Goal: Navigation & Orientation: Go to known website

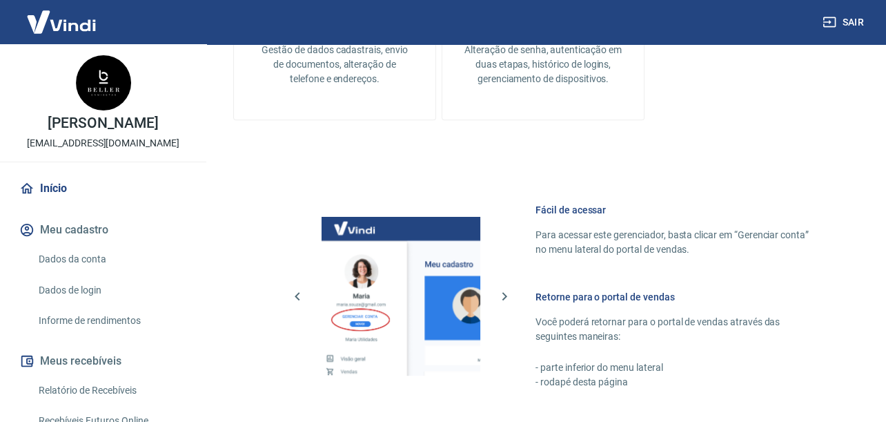
scroll to position [690, 0]
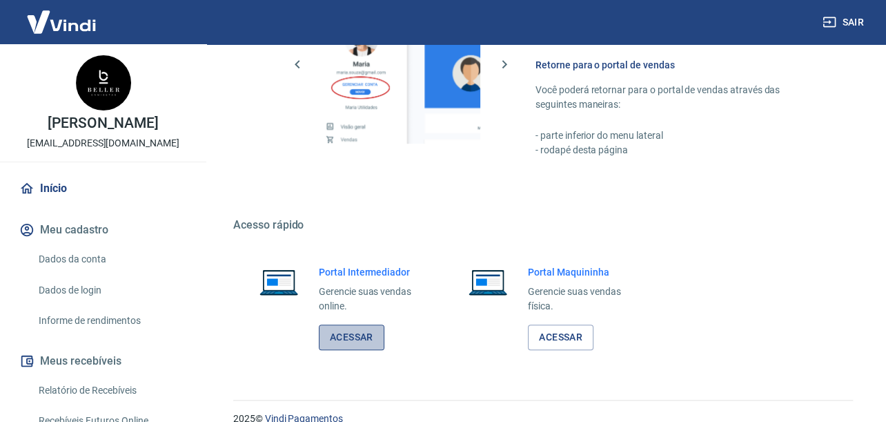
click at [365, 331] on link "Acessar" at bounding box center [352, 337] width 66 height 26
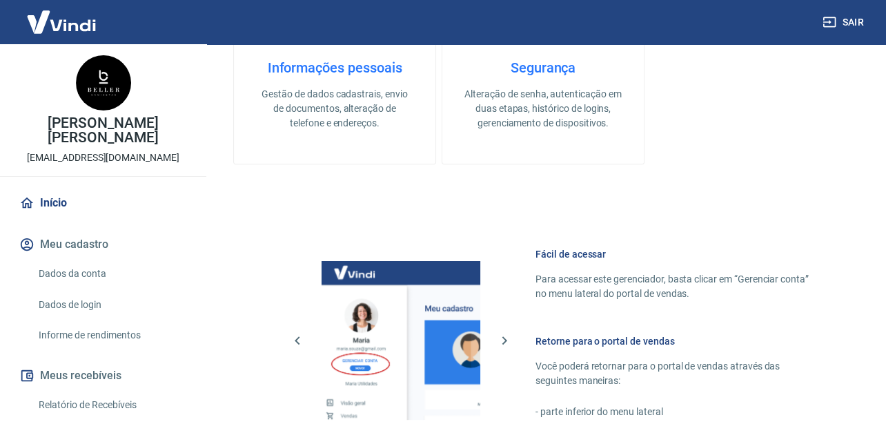
scroll to position [690, 0]
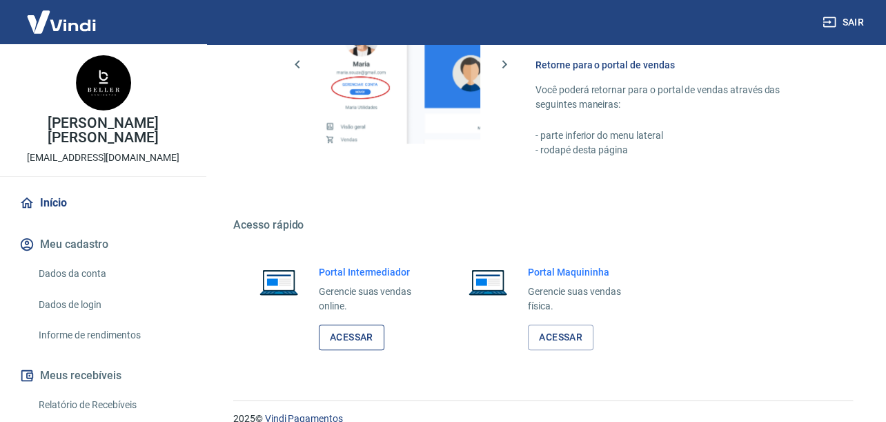
click at [348, 338] on link "Acessar" at bounding box center [352, 337] width 66 height 26
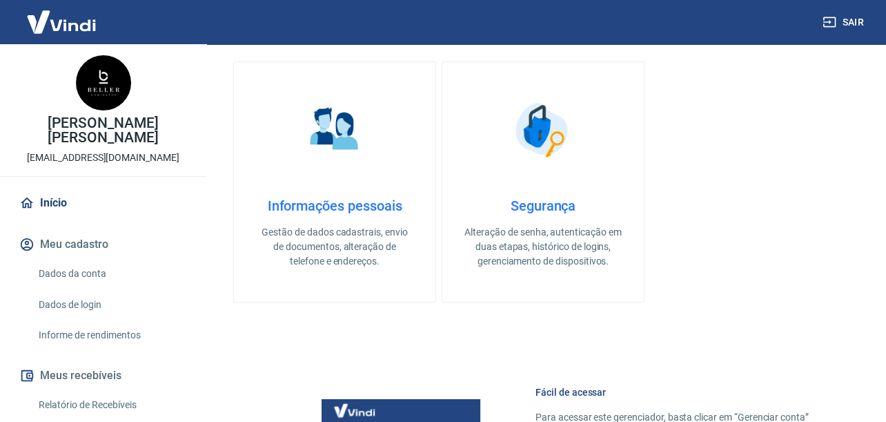
scroll to position [690, 0]
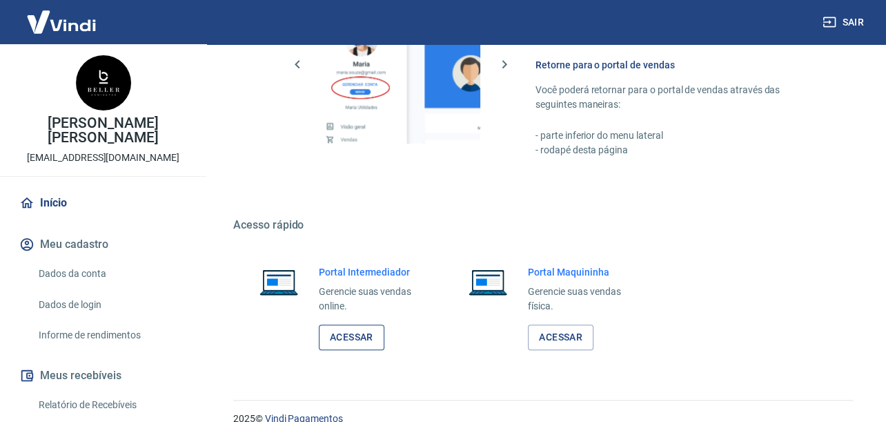
click at [352, 331] on link "Acessar" at bounding box center [352, 337] width 66 height 26
